Goal: Task Accomplishment & Management: Use online tool/utility

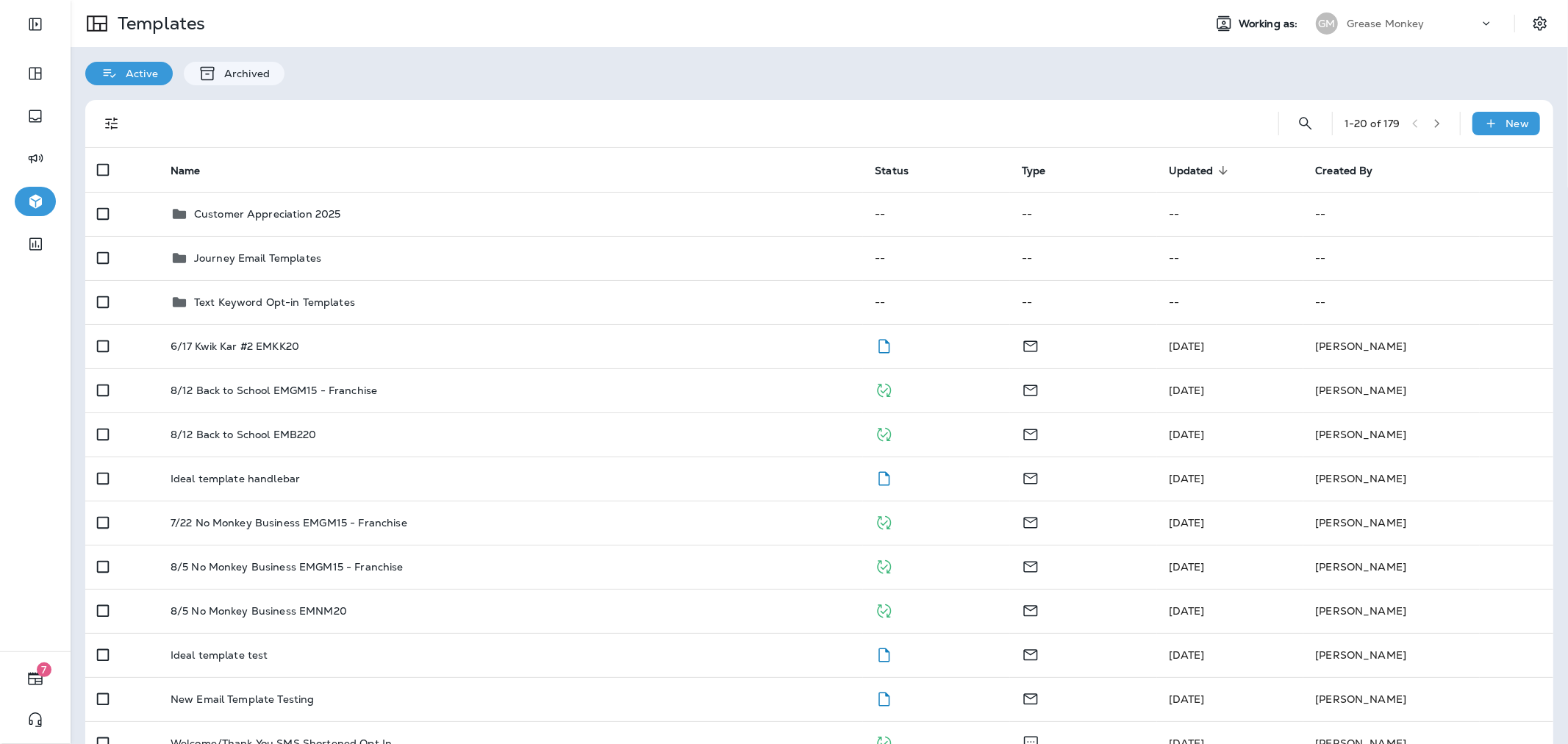
click at [1358, 32] on div "Grease Monkey" at bounding box center [1413, 24] width 132 height 22
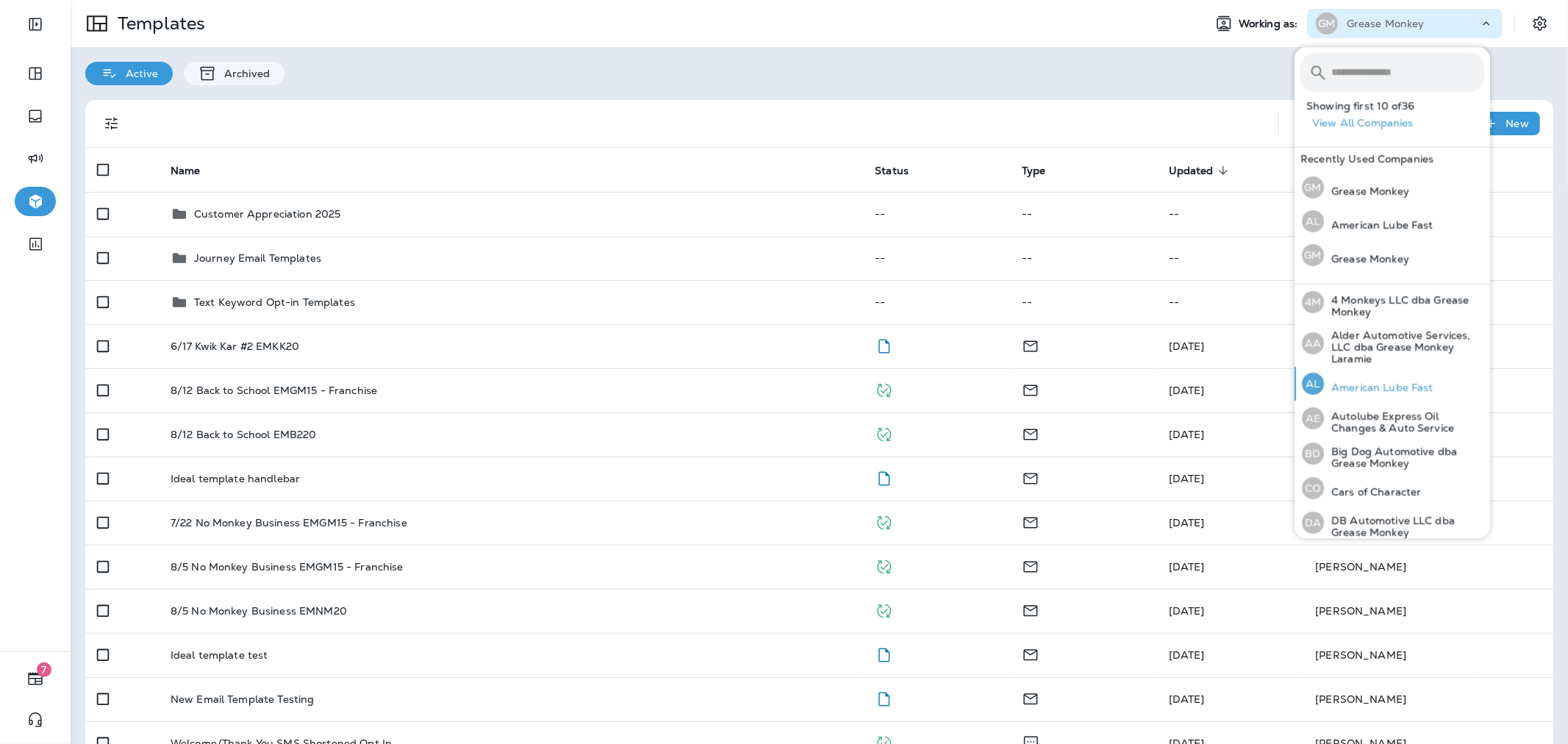
click at [1391, 388] on p "American Lube Fast" at bounding box center [1379, 387] width 110 height 12
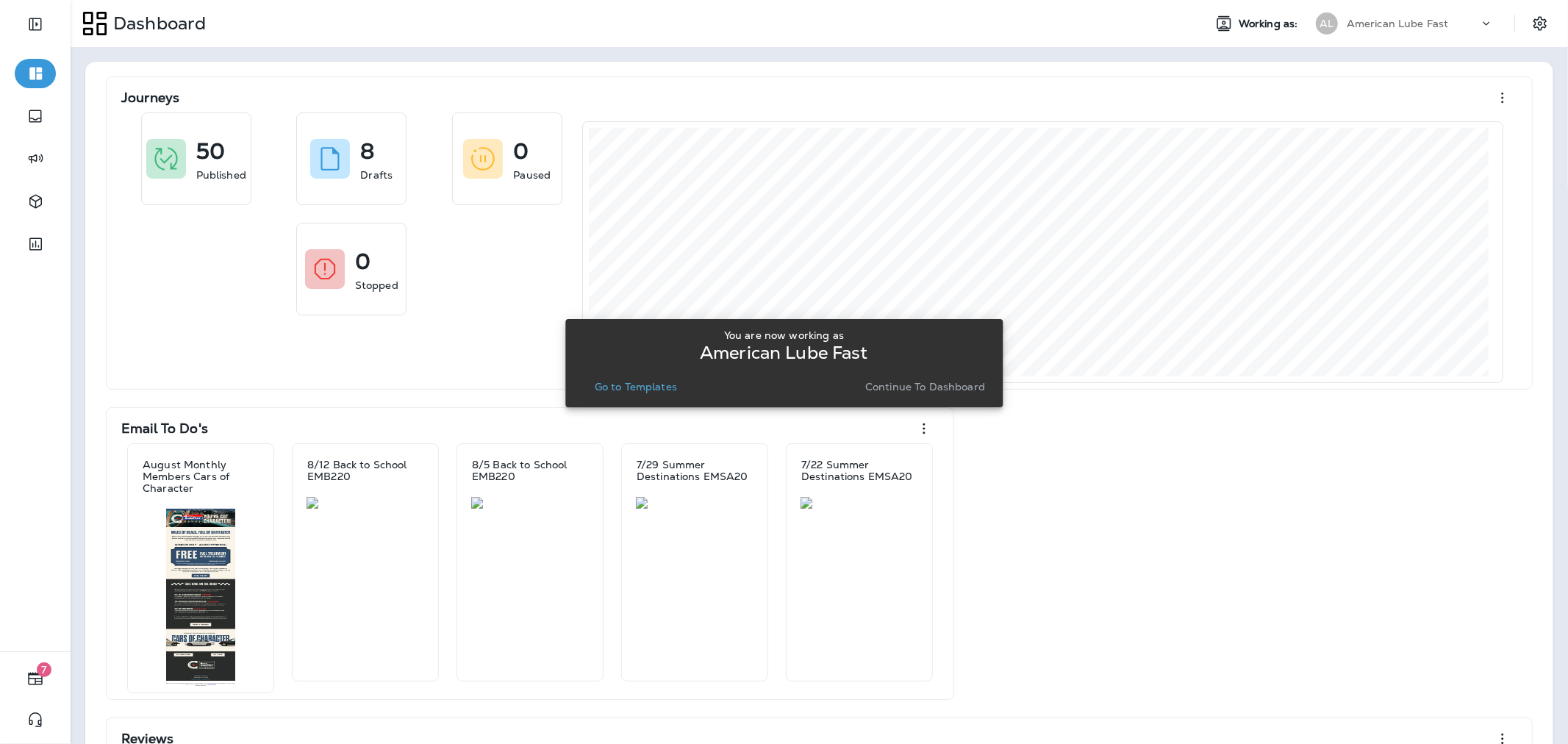
click at [1419, 26] on p "American Lube Fast" at bounding box center [1398, 24] width 102 height 12
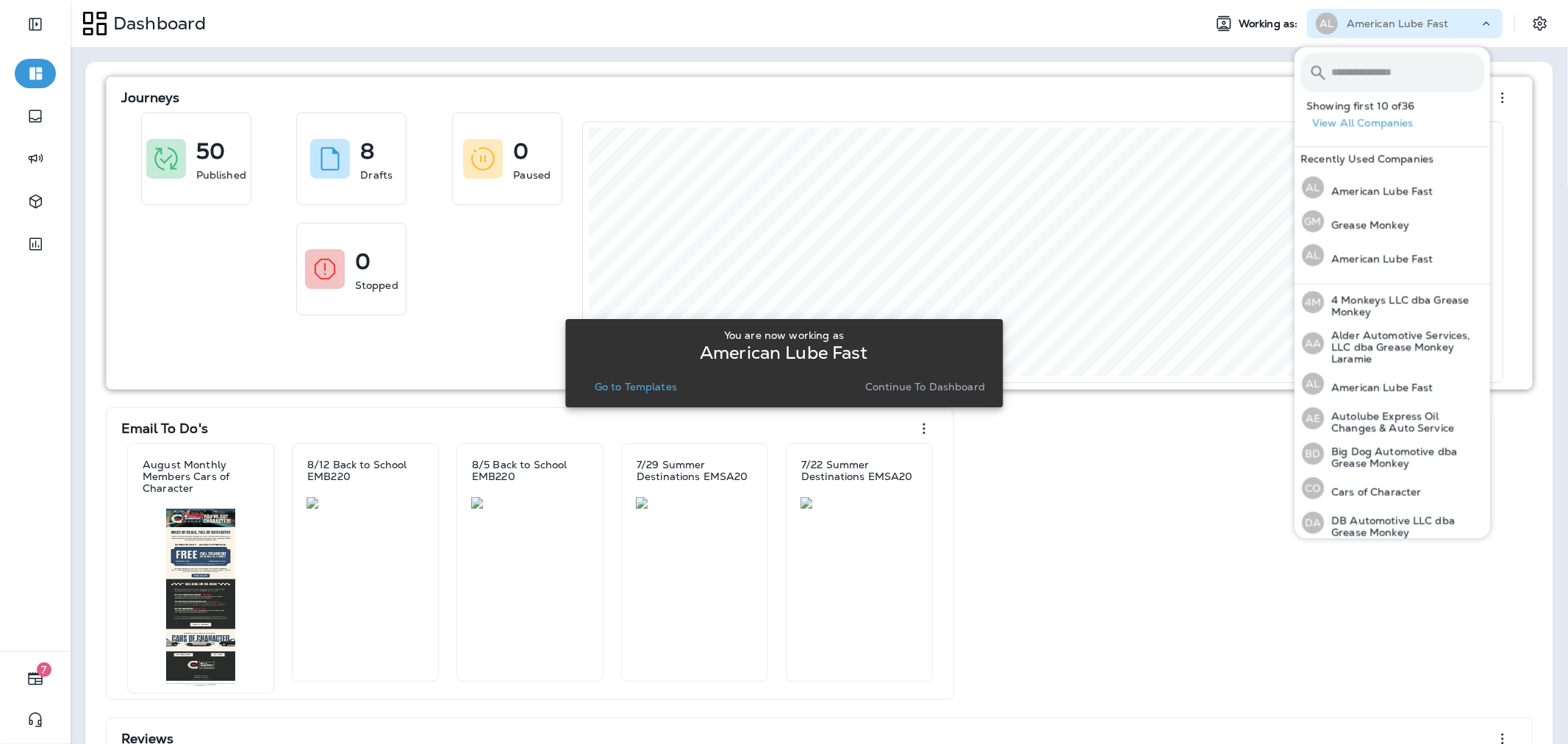
click at [1172, 91] on div "Journeys" at bounding box center [819, 98] width 1397 height 30
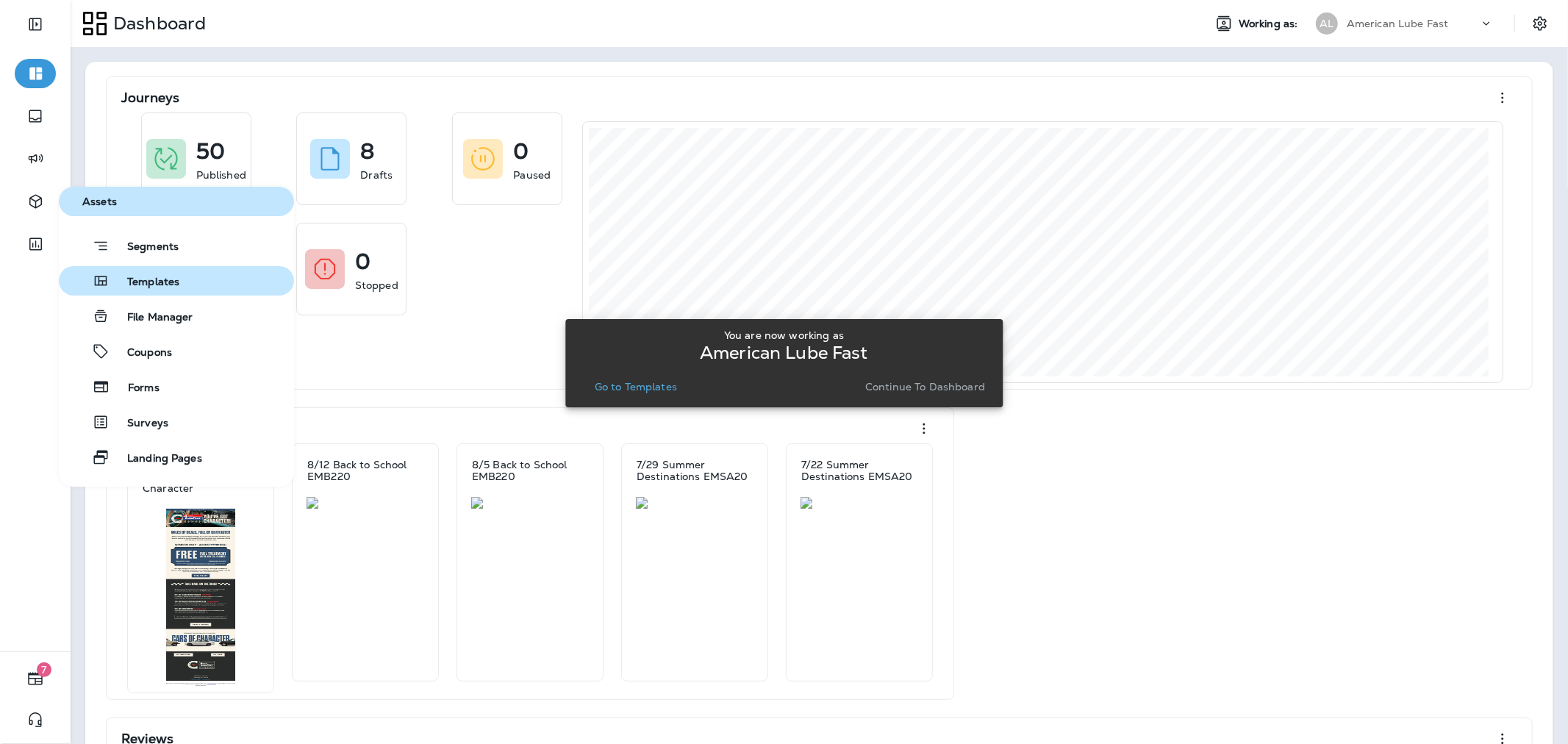
click at [126, 283] on span "Templates" at bounding box center [144, 283] width 70 height 14
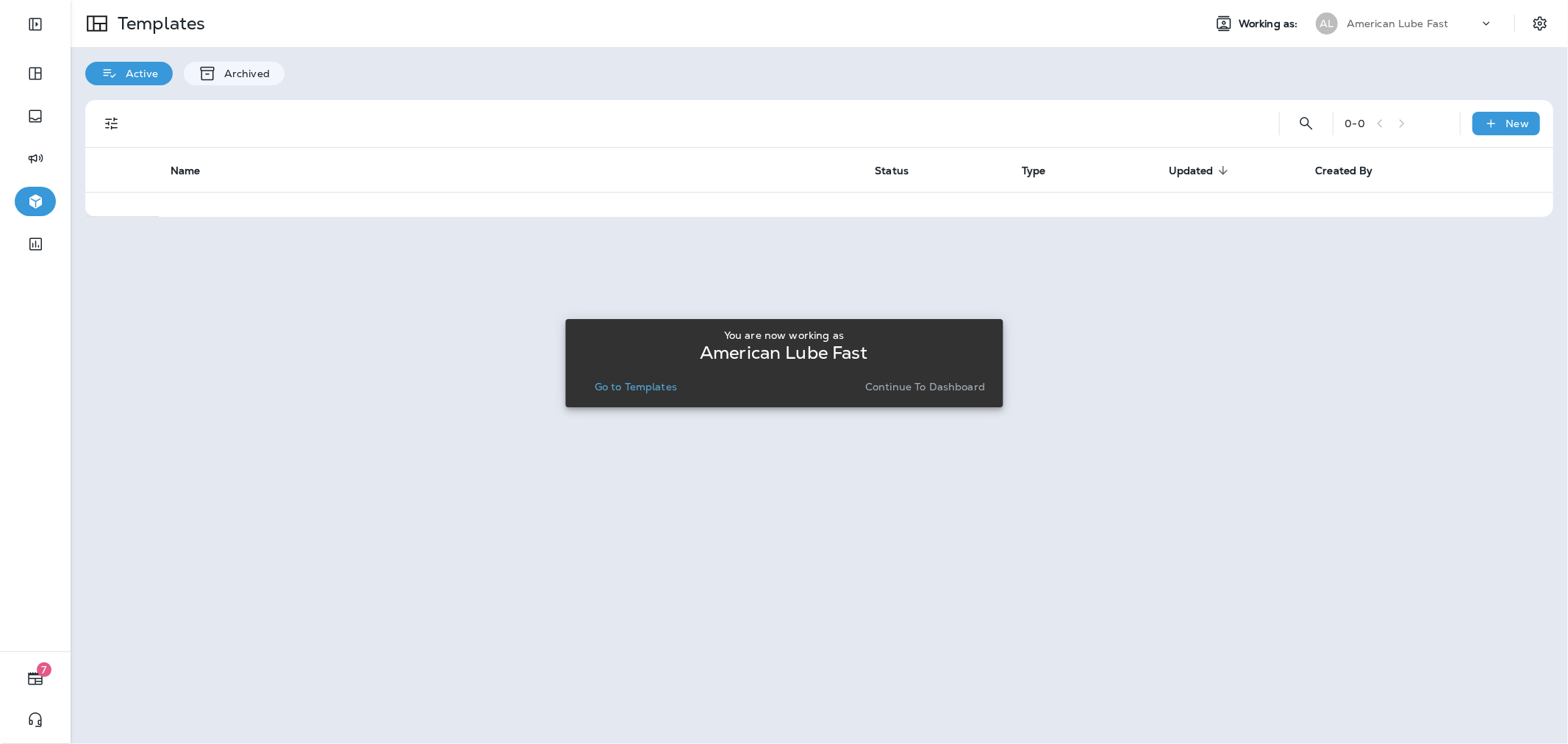
click at [913, 381] on p "Continue to Dashboard" at bounding box center [925, 387] width 120 height 12
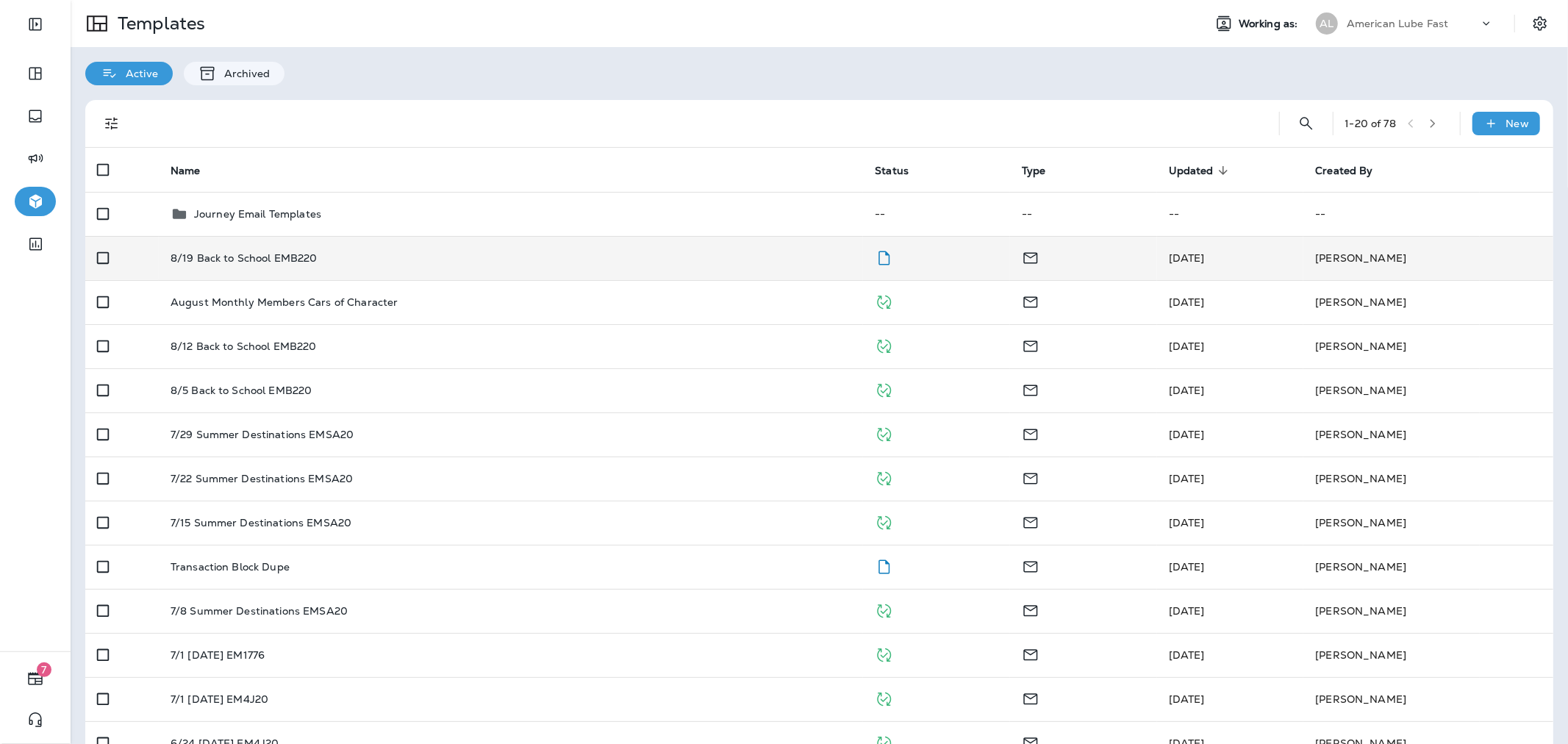
click at [802, 256] on div "8/19 Back to School EMB220" at bounding box center [511, 258] width 682 height 12
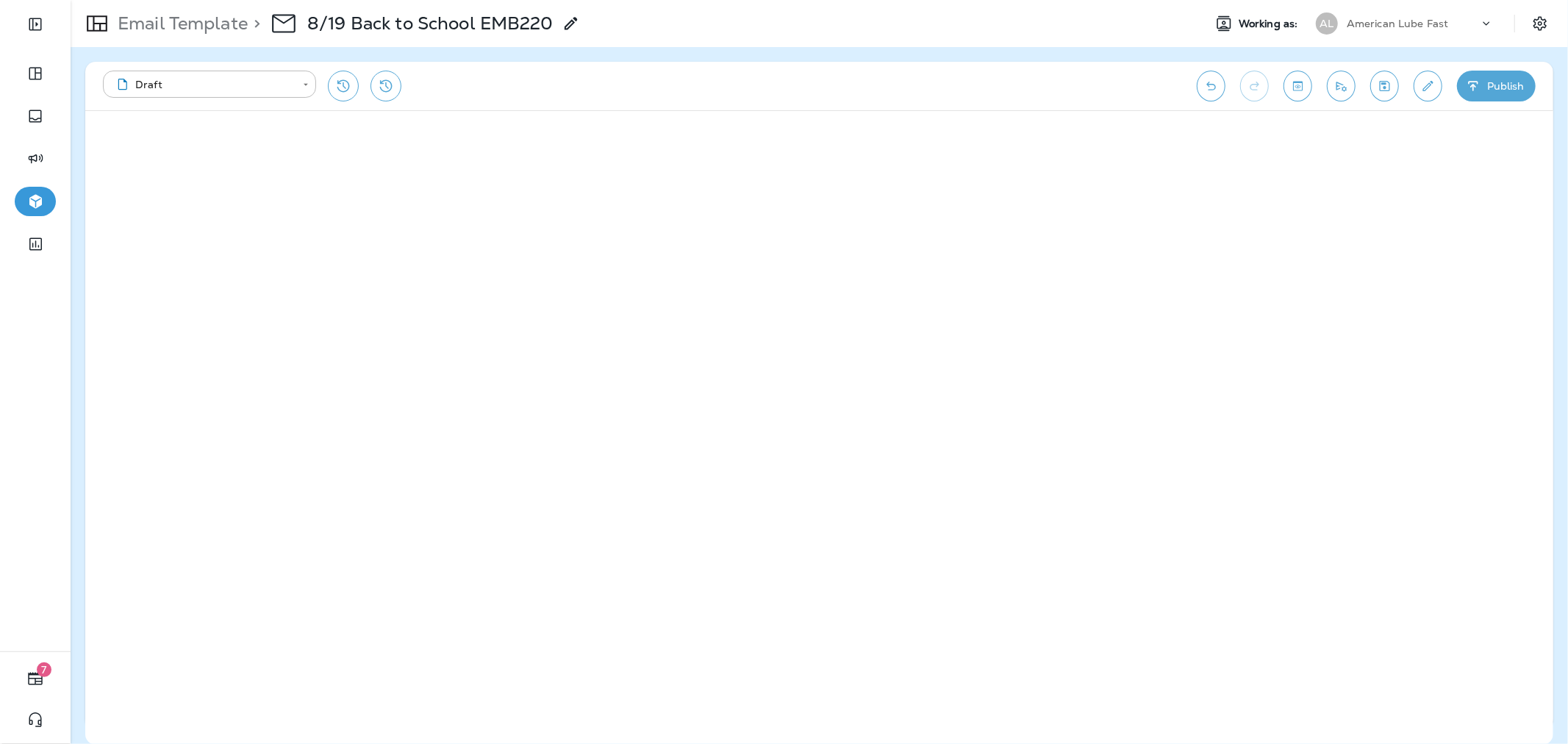
click at [1423, 85] on icon "Edit details" at bounding box center [1428, 86] width 15 height 14
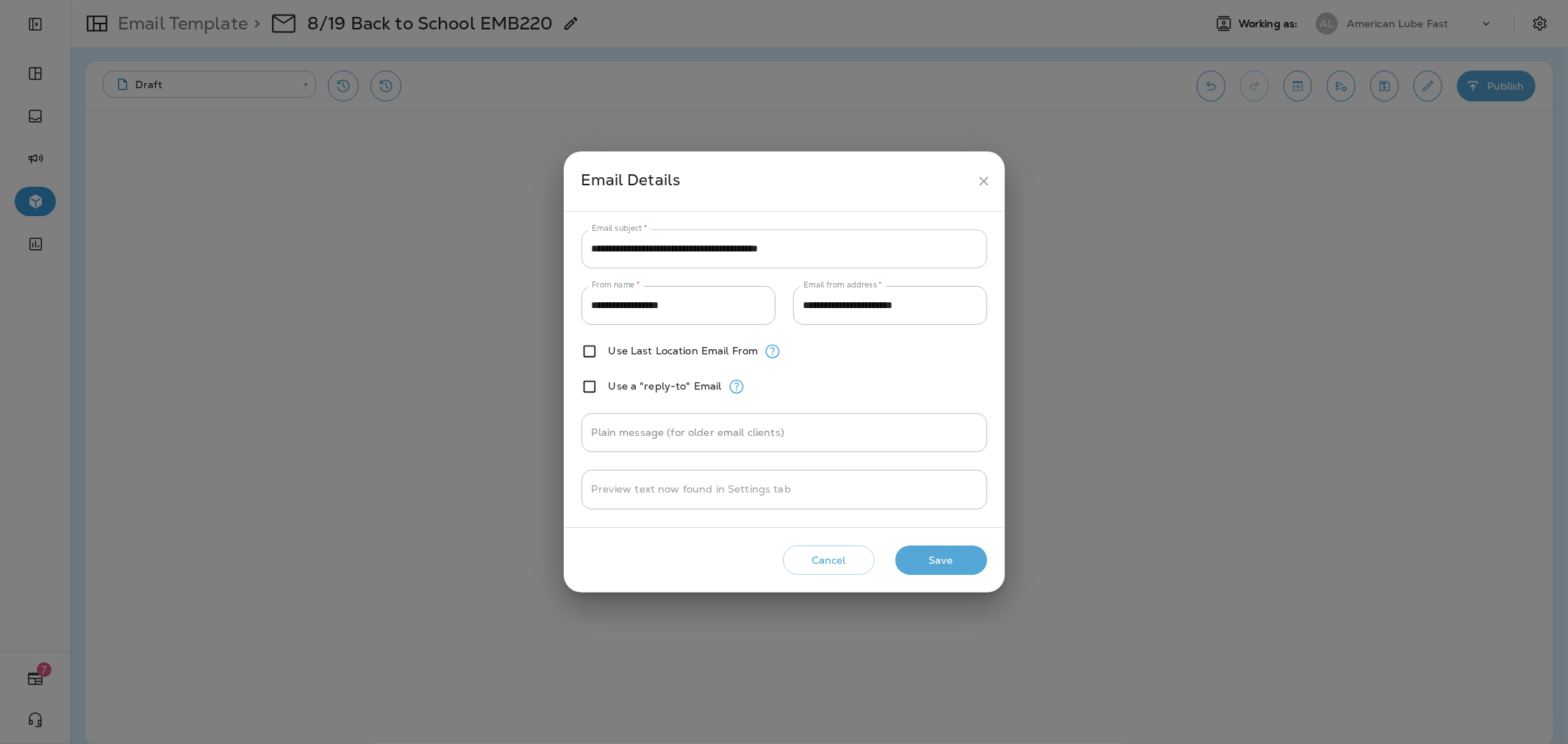
click at [775, 245] on input "**********" at bounding box center [784, 249] width 406 height 39
paste input "********"
type input "**********"
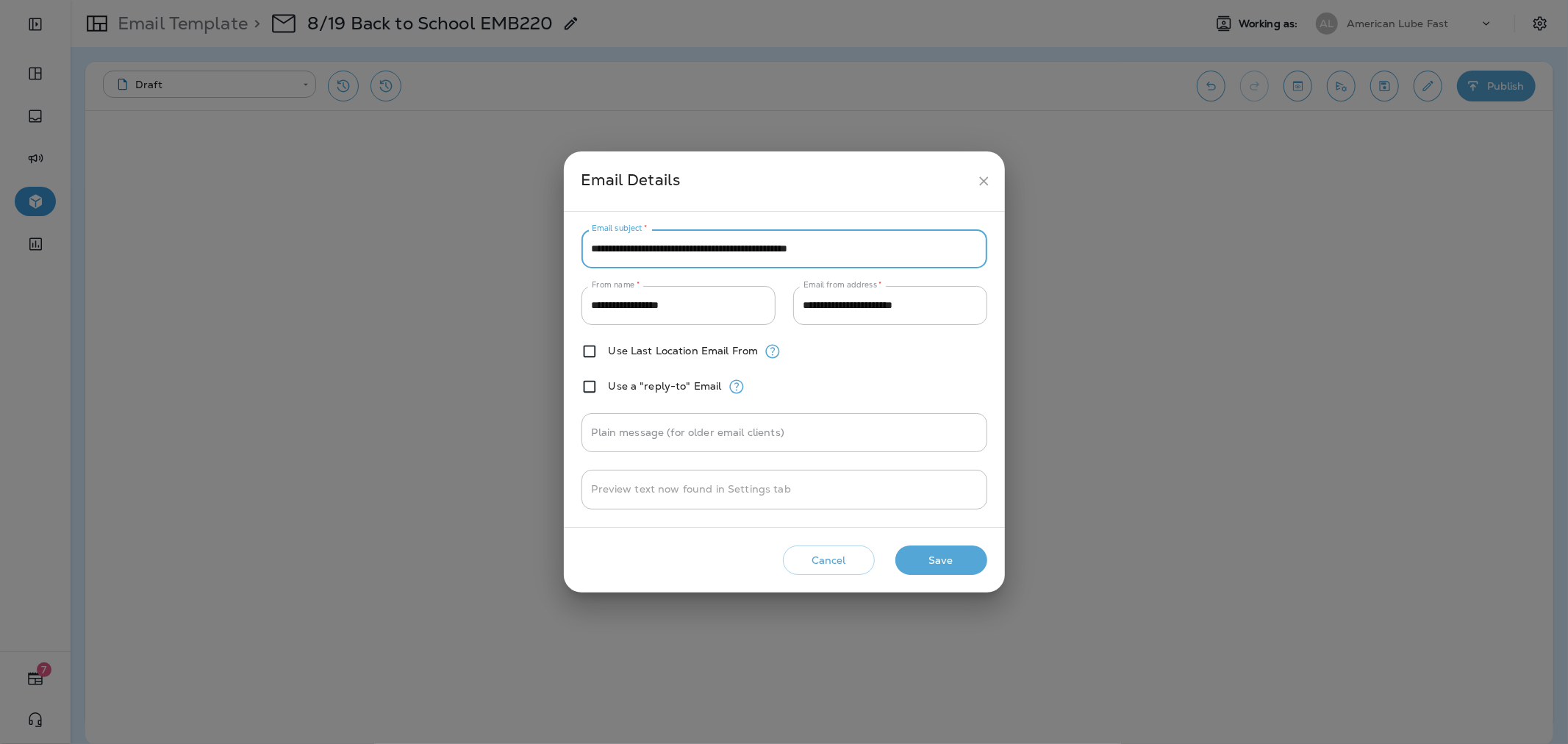
click at [919, 561] on button "Save" at bounding box center [941, 561] width 92 height 31
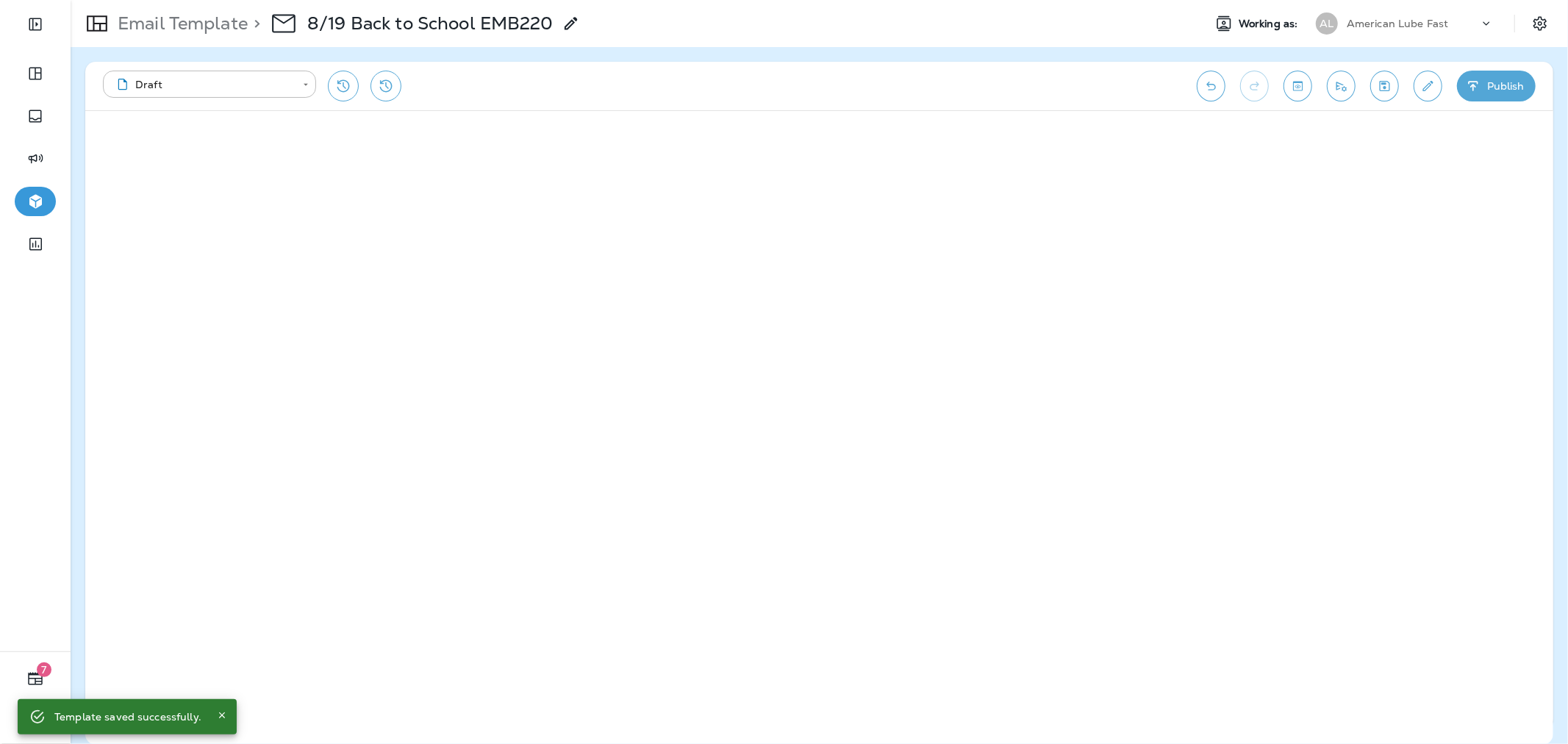
click at [1305, 80] on button "Toggle preview" at bounding box center [1298, 86] width 29 height 31
click at [184, 129] on button "Exit Preview" at bounding box center [145, 134] width 102 height 29
click at [1304, 76] on button "Toggle preview" at bounding box center [1298, 86] width 29 height 31
click at [138, 134] on button "Exit Preview" at bounding box center [145, 134] width 102 height 29
click at [1284, 82] on button "Toggle preview" at bounding box center [1298, 86] width 29 height 31
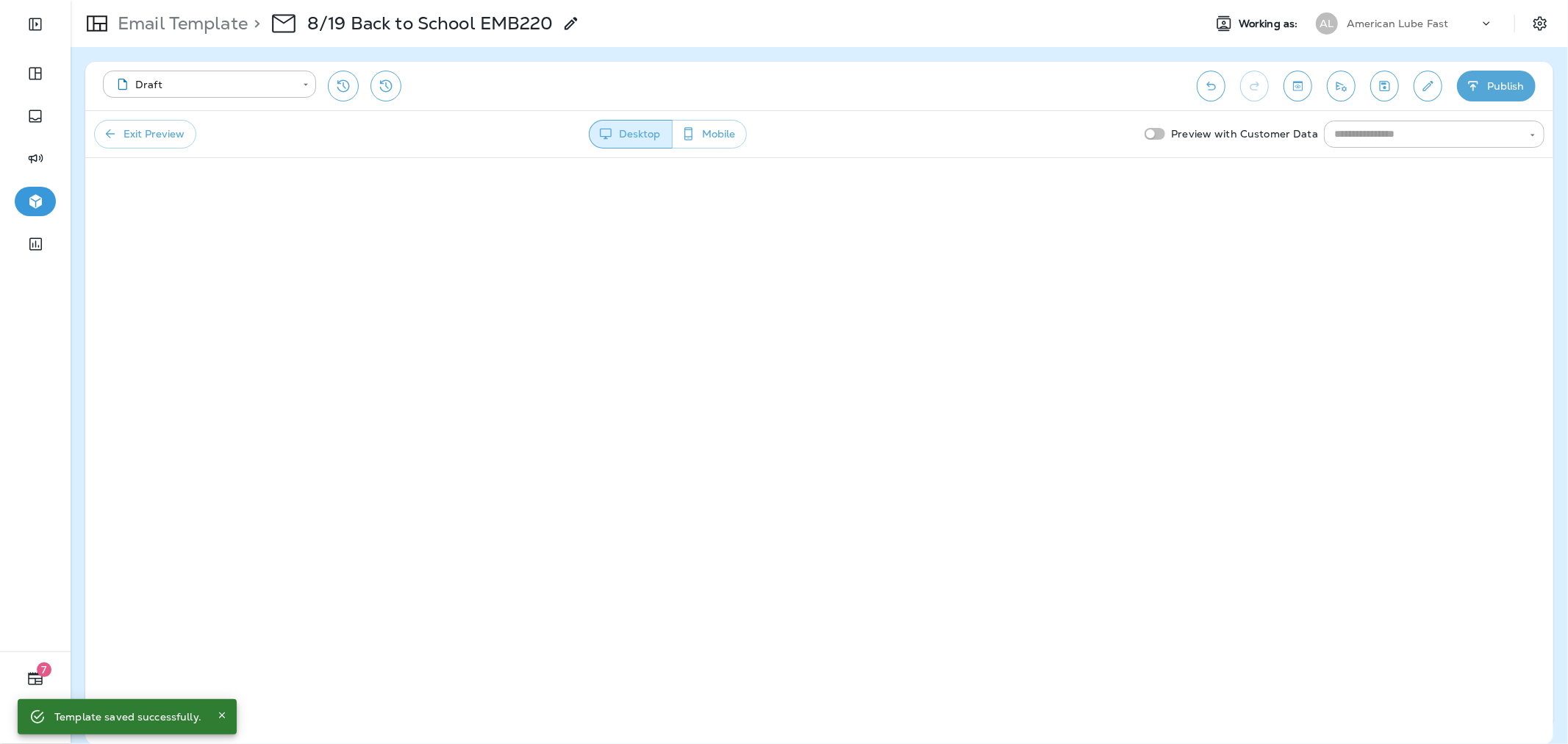
click at [116, 130] on icon "button" at bounding box center [110, 133] width 14 height 14
click at [1466, 77] on button "Publish" at bounding box center [1497, 86] width 79 height 31
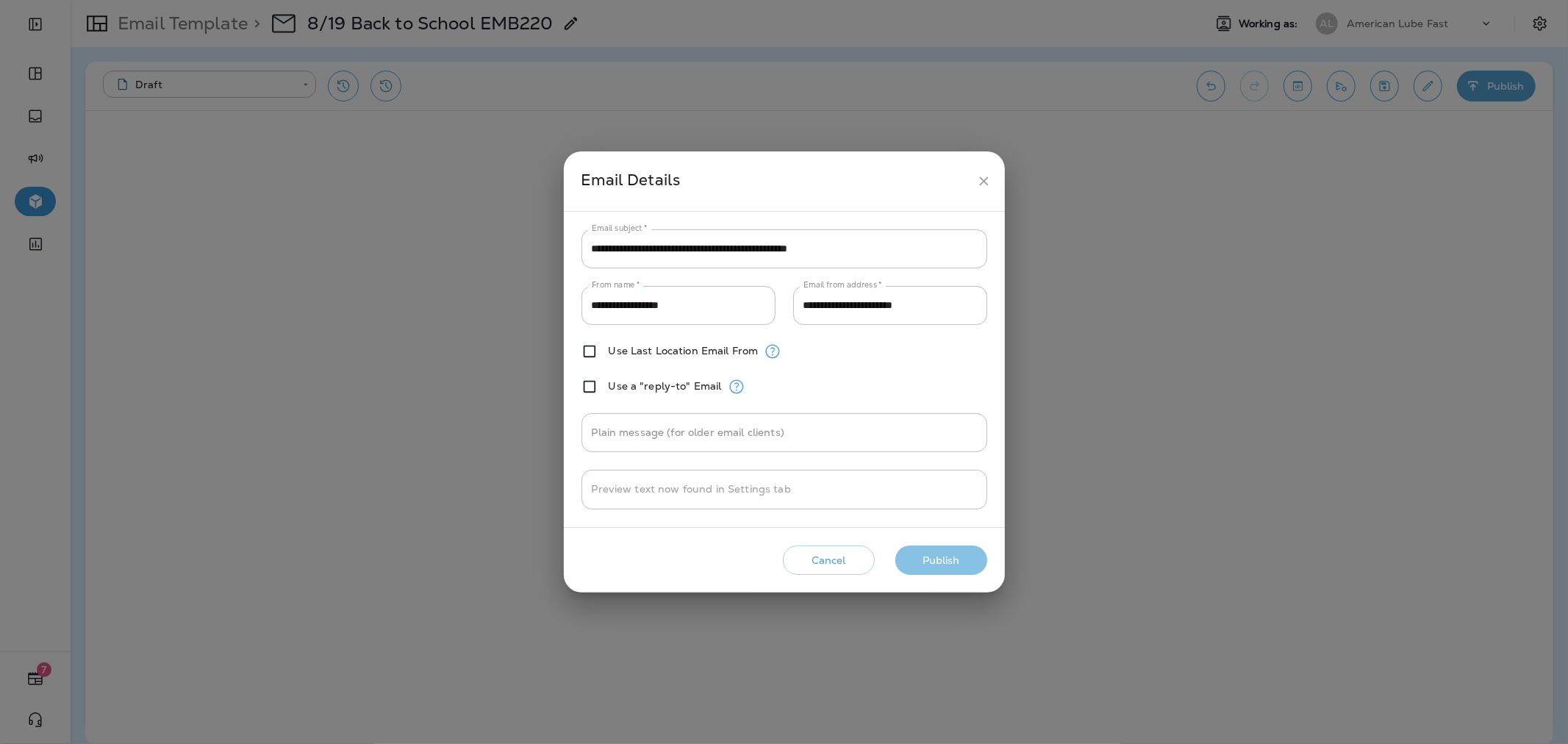
click at [949, 554] on button "Publish" at bounding box center [941, 561] width 92 height 31
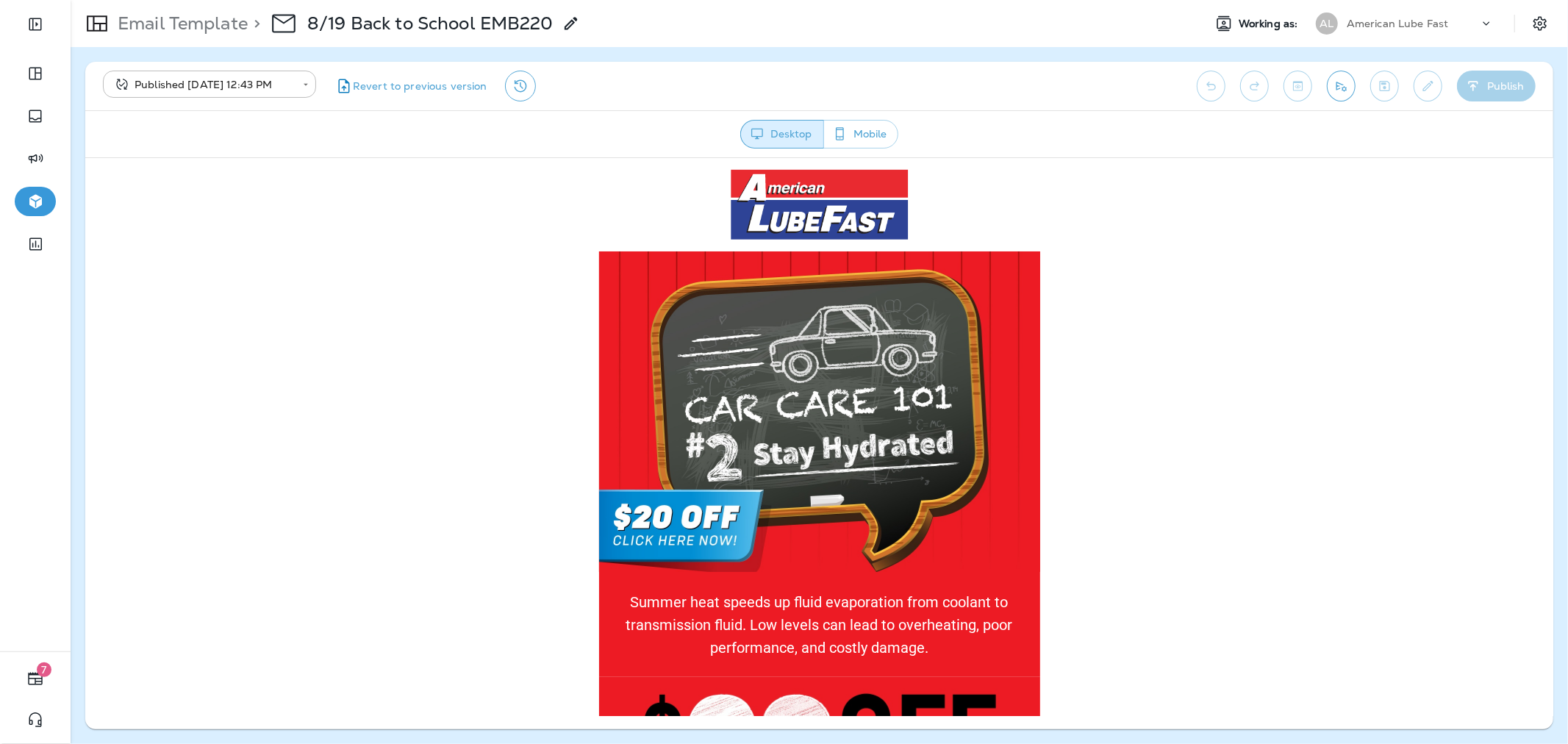
click at [147, 35] on div "Email Template > 8/19 Back to School EMB220" at bounding box center [325, 23] width 509 height 41
click at [151, 25] on p "Email Template" at bounding box center [180, 24] width 136 height 22
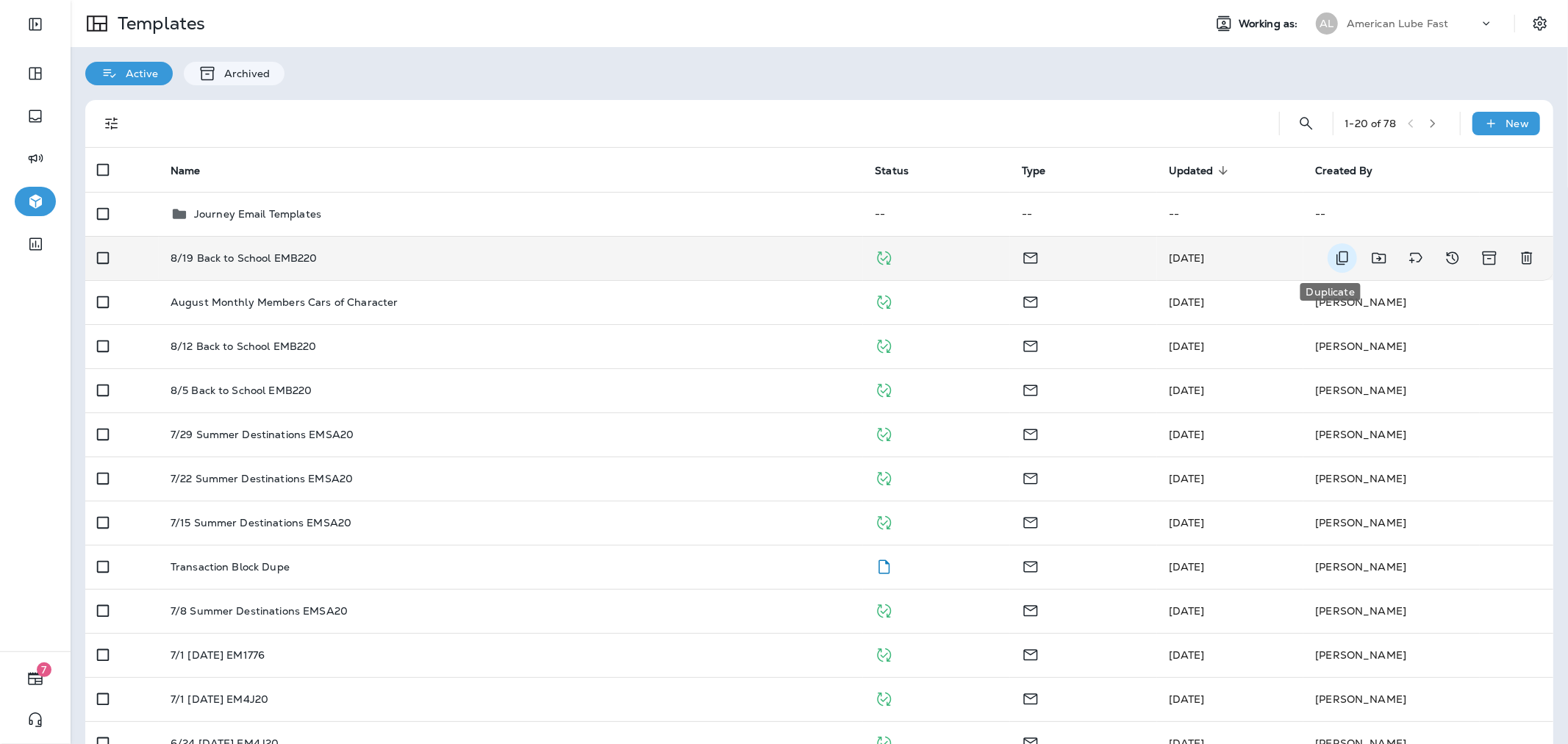
click at [1334, 260] on icon "Duplicate" at bounding box center [1342, 258] width 18 height 18
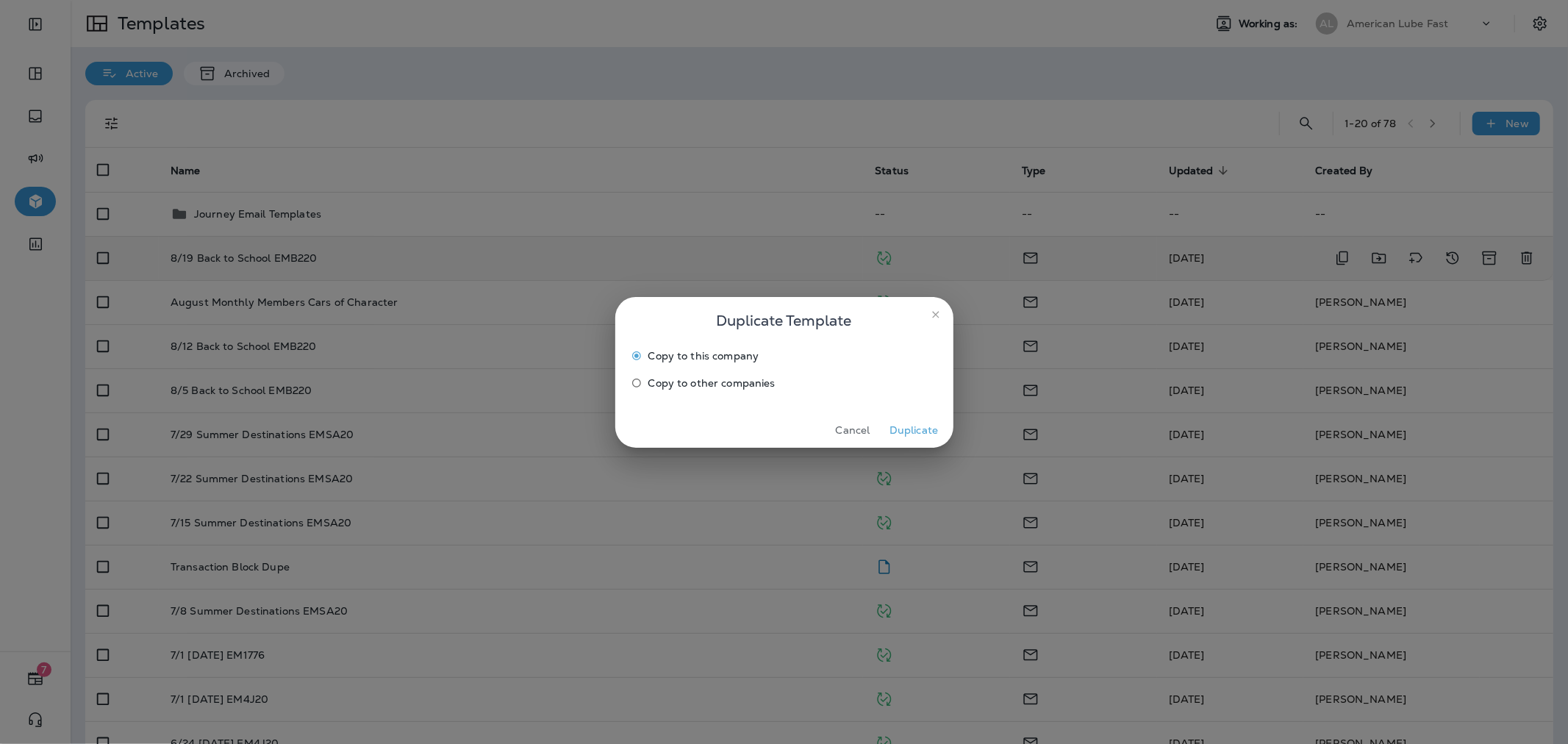
click at [713, 384] on span "Copy to other companies" at bounding box center [712, 383] width 127 height 12
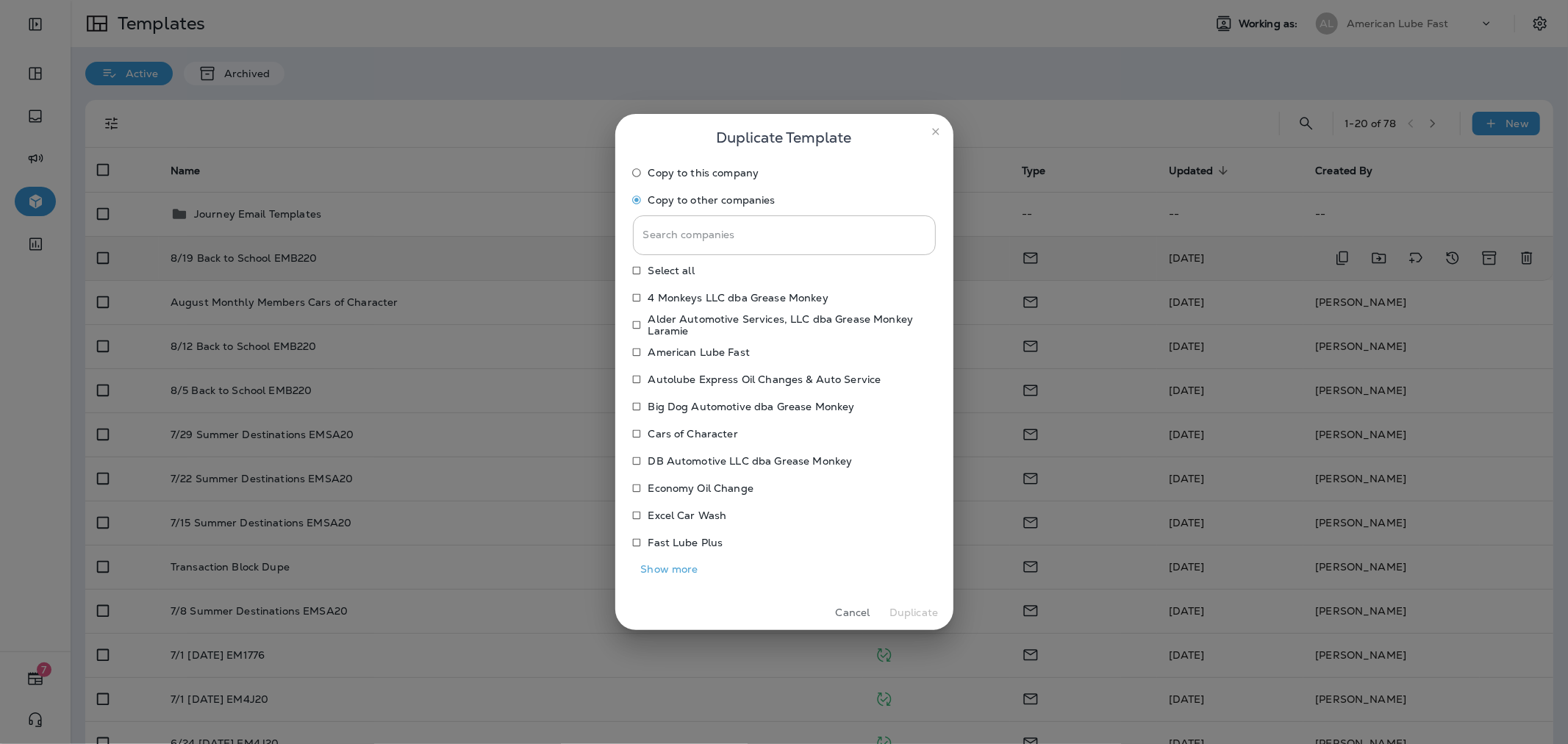
click at [677, 564] on button "Show more" at bounding box center [670, 569] width 74 height 23
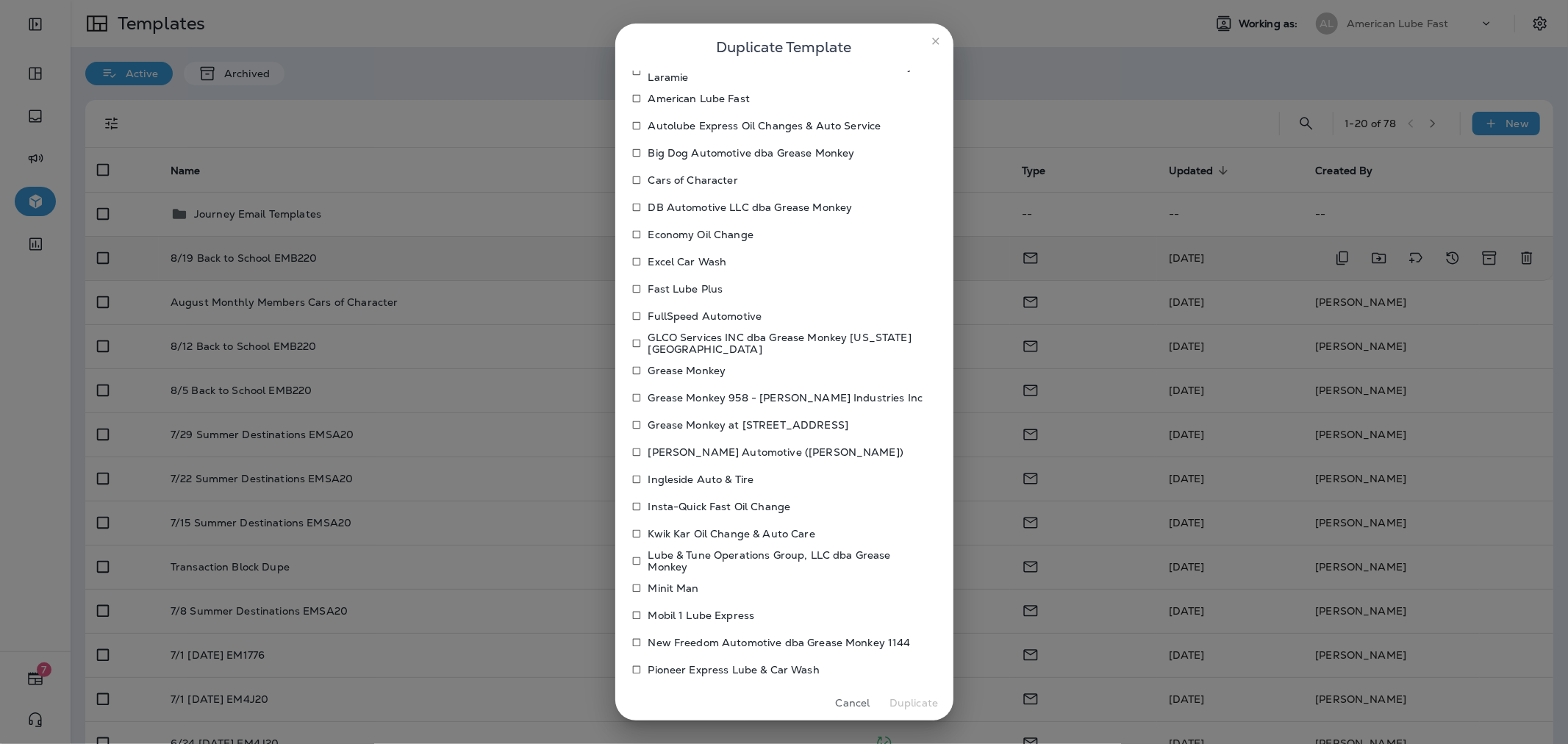
scroll to position [163, 0]
click at [664, 527] on p "Kwik Kar Oil Change & Auto Care" at bounding box center [732, 533] width 167 height 12
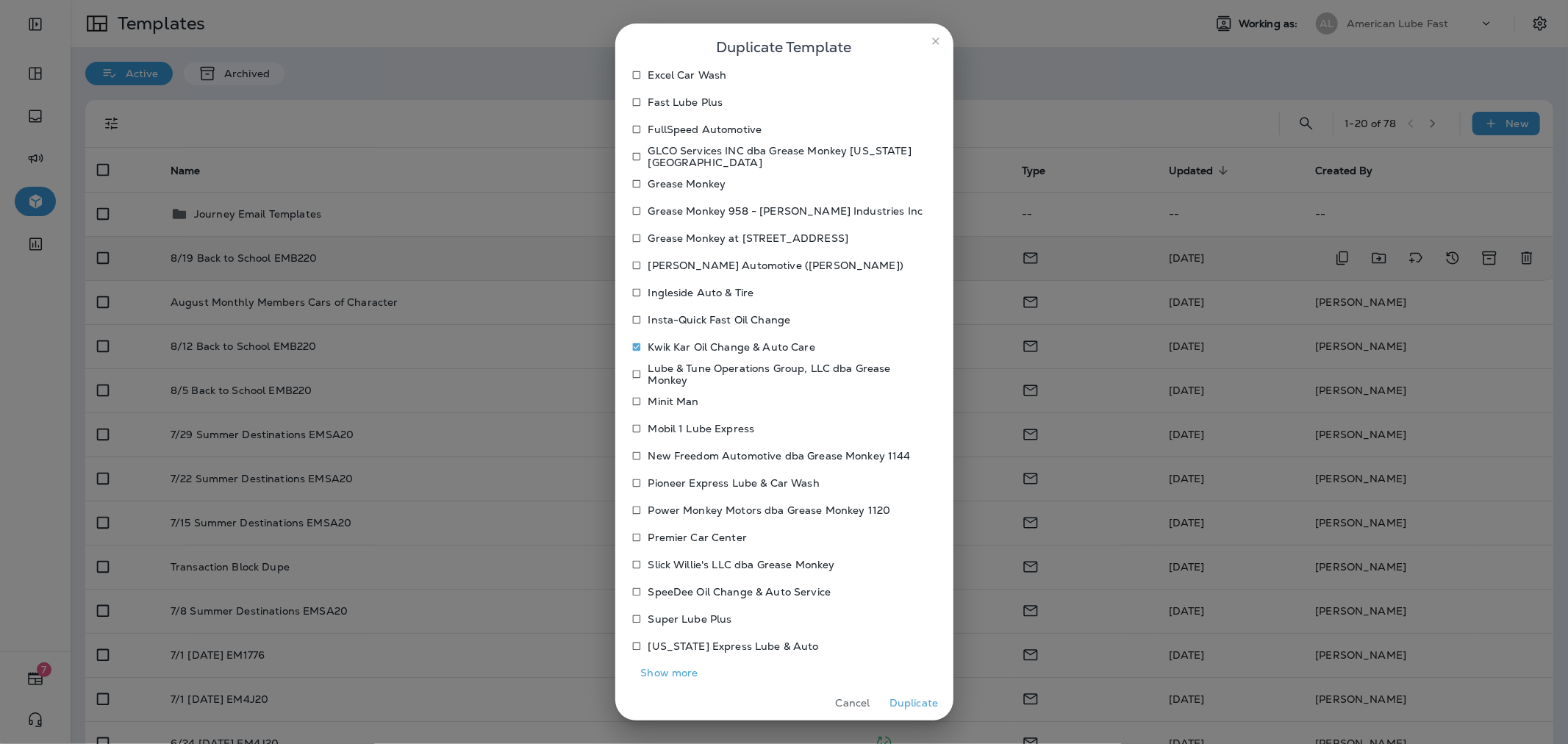
scroll to position [362, 0]
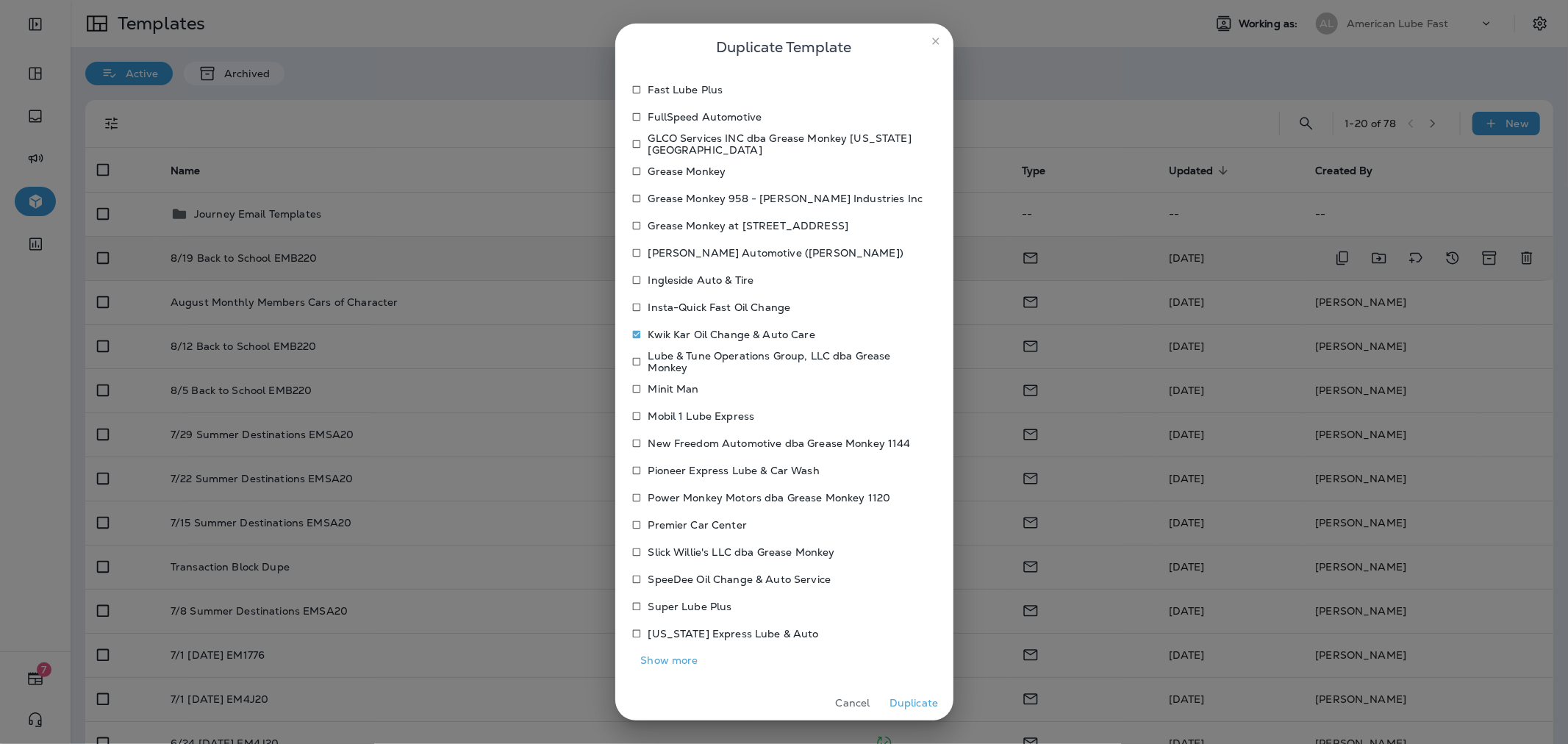
click at [670, 574] on p "SpeeDee Oil Change & Auto Service" at bounding box center [740, 580] width 183 height 12
click at [897, 704] on button "Duplicate" at bounding box center [913, 703] width 55 height 23
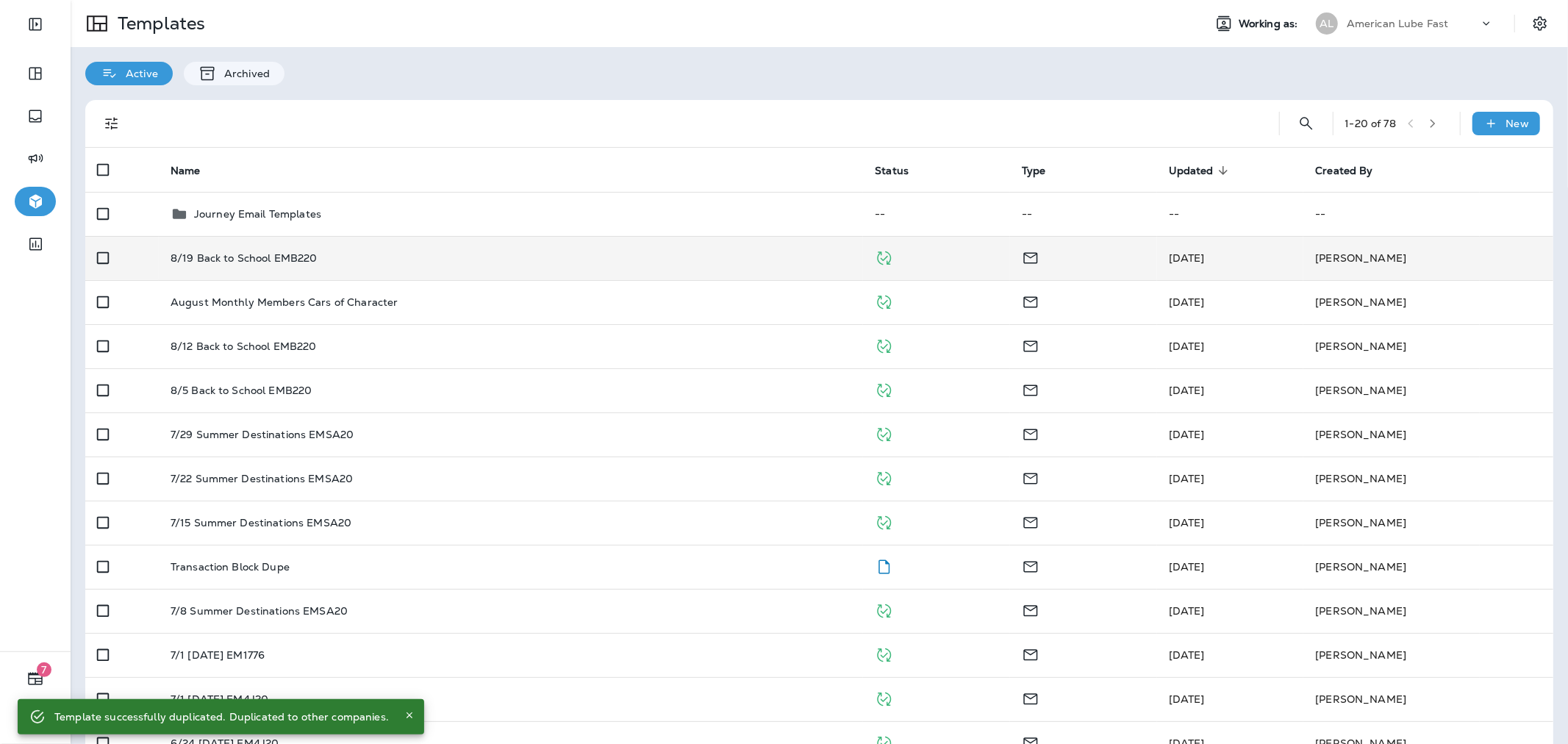
click at [1375, 39] on div "Templates Working as: AL American Lube Fast" at bounding box center [819, 23] width 1498 height 47
click at [1375, 31] on div "American Lube Fast" at bounding box center [1413, 24] width 132 height 22
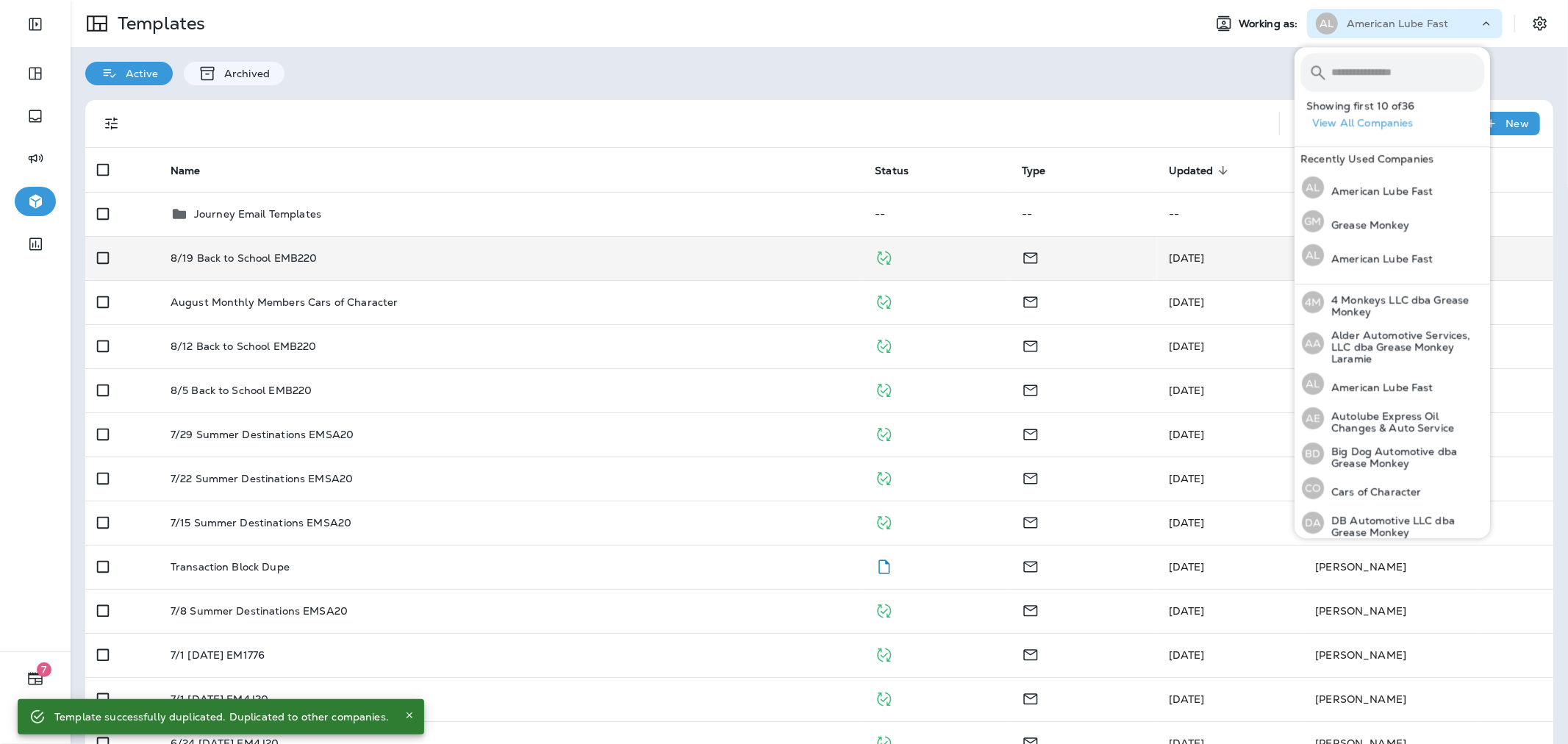
drag, startPoint x: 1372, startPoint y: 81, endPoint x: 1364, endPoint y: 77, distance: 8.9
click at [1370, 81] on input "text" at bounding box center [1408, 72] width 153 height 39
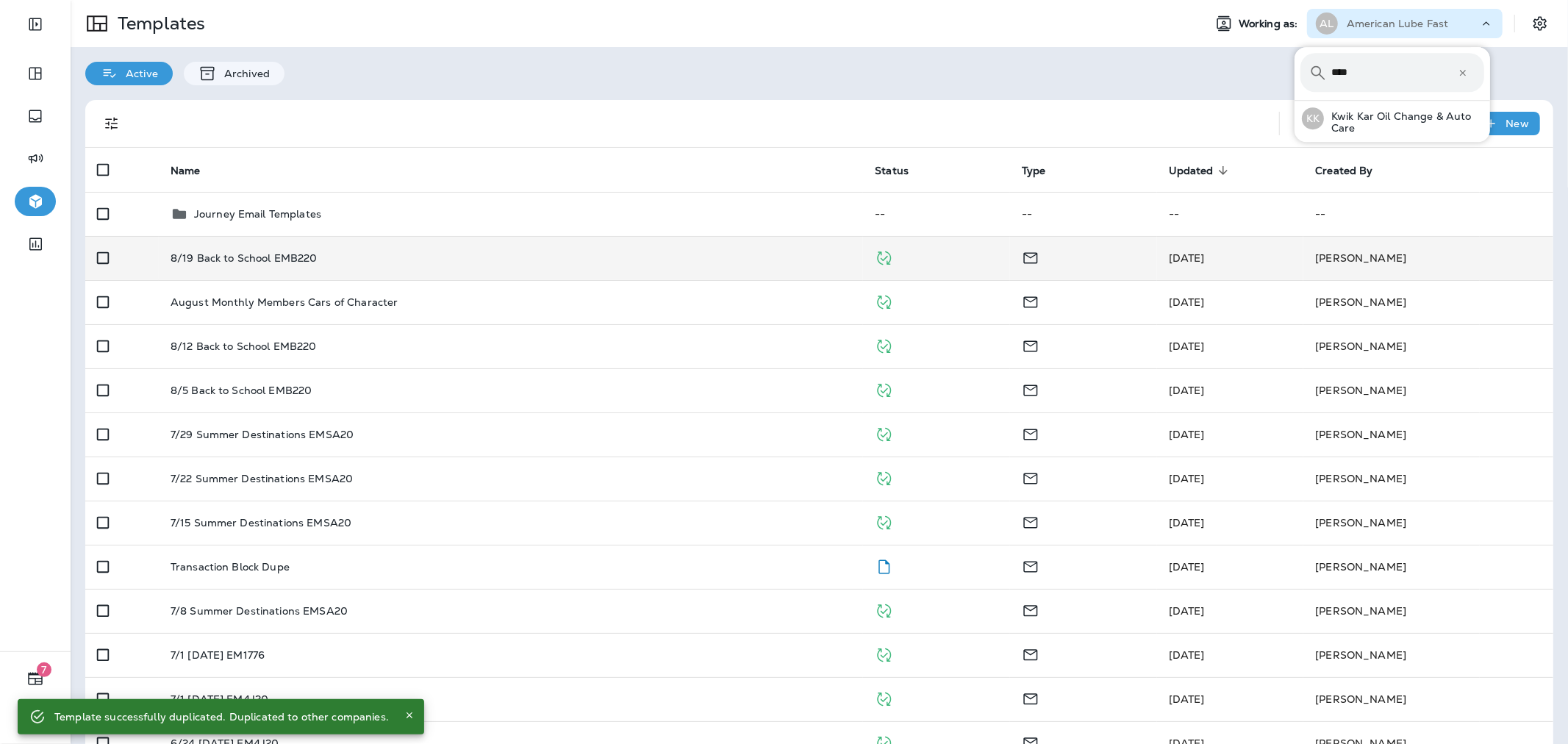
type input "****"
click at [1374, 96] on hr at bounding box center [1392, 94] width 195 height 13
click at [1372, 113] on p "Kwik Kar Oil Change & Auto Care" at bounding box center [1404, 122] width 160 height 24
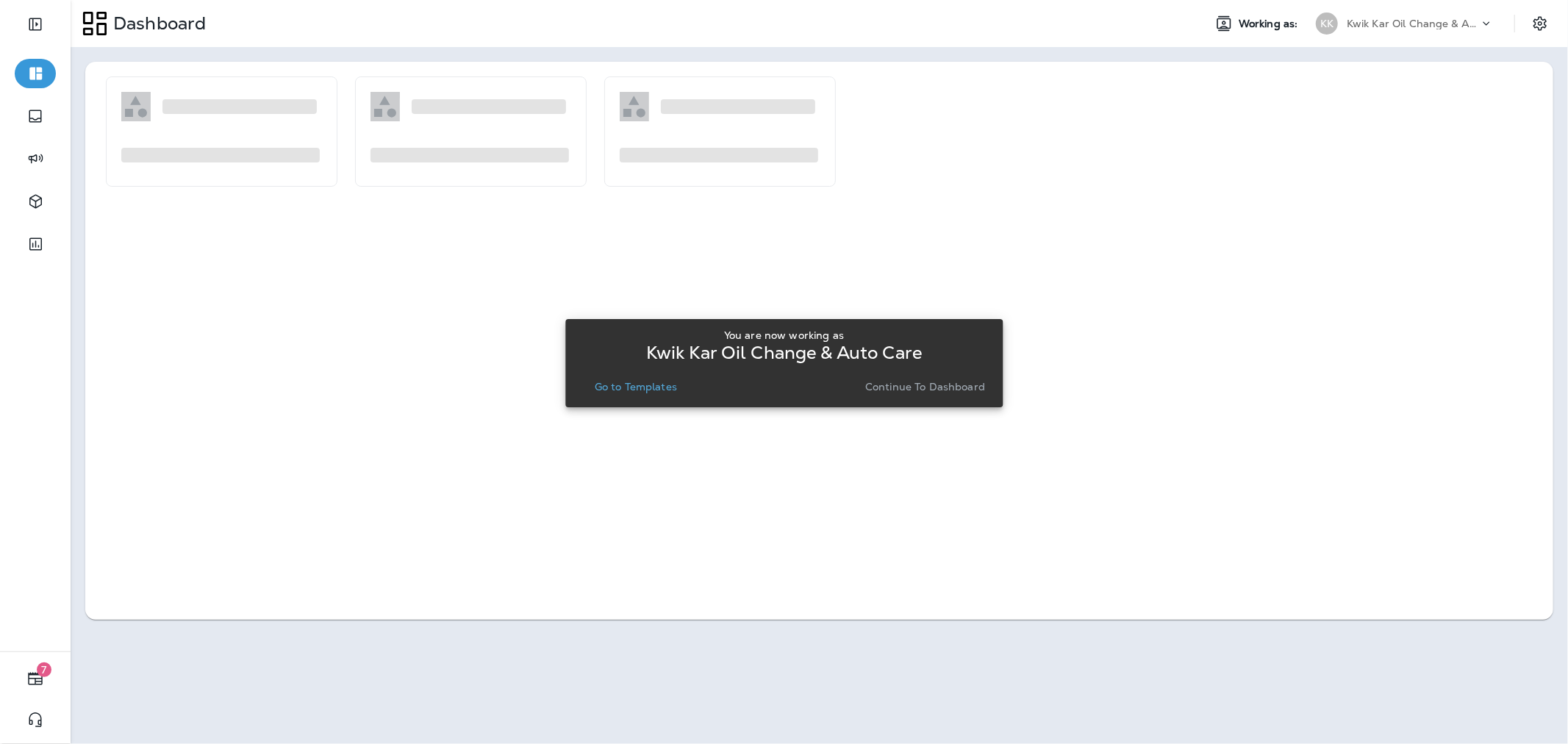
click at [640, 381] on p "Go to Templates" at bounding box center [636, 387] width 82 height 12
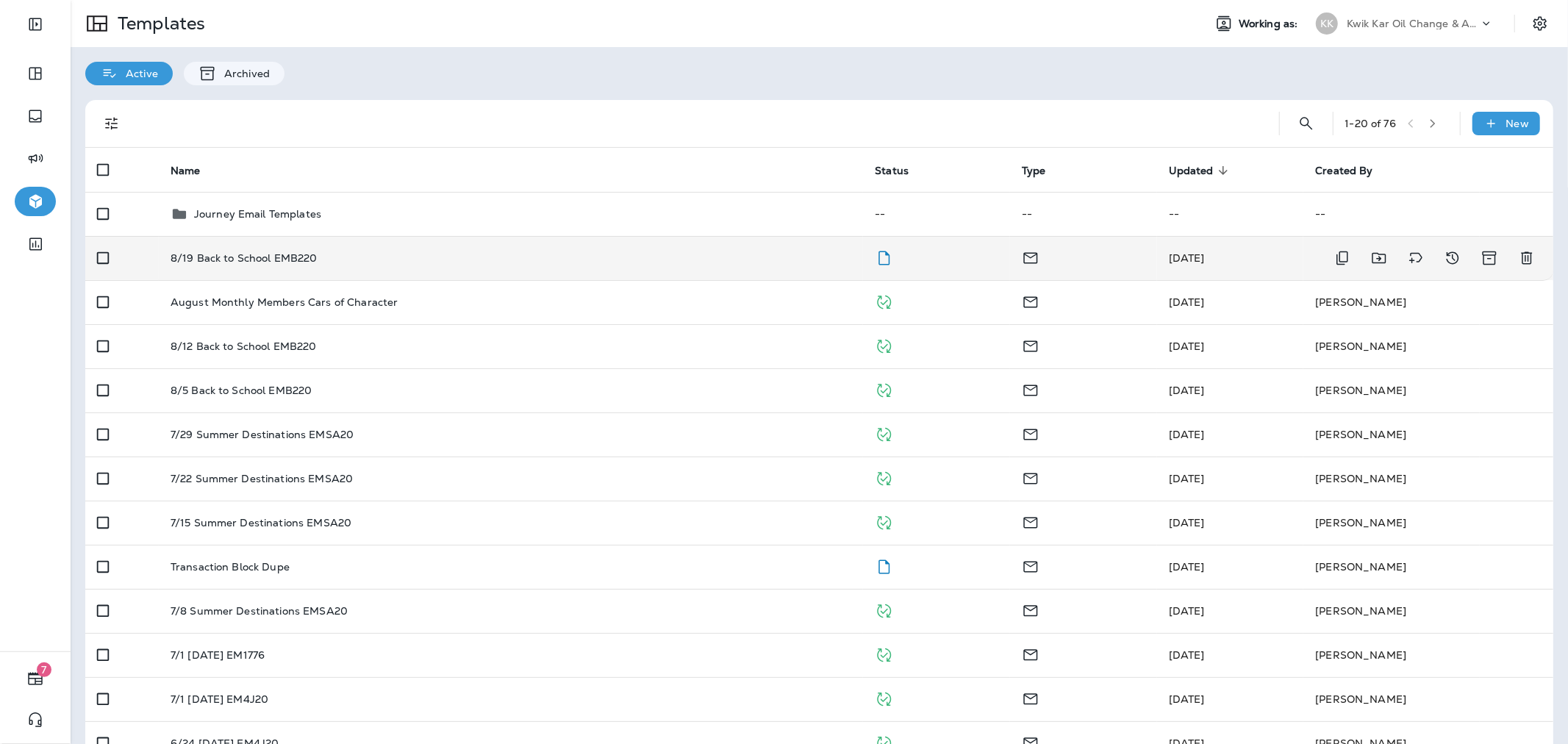
click at [683, 265] on td "8/19 Back to School EMB220" at bounding box center [511, 258] width 705 height 44
